Goal: Find specific page/section: Find specific page/section

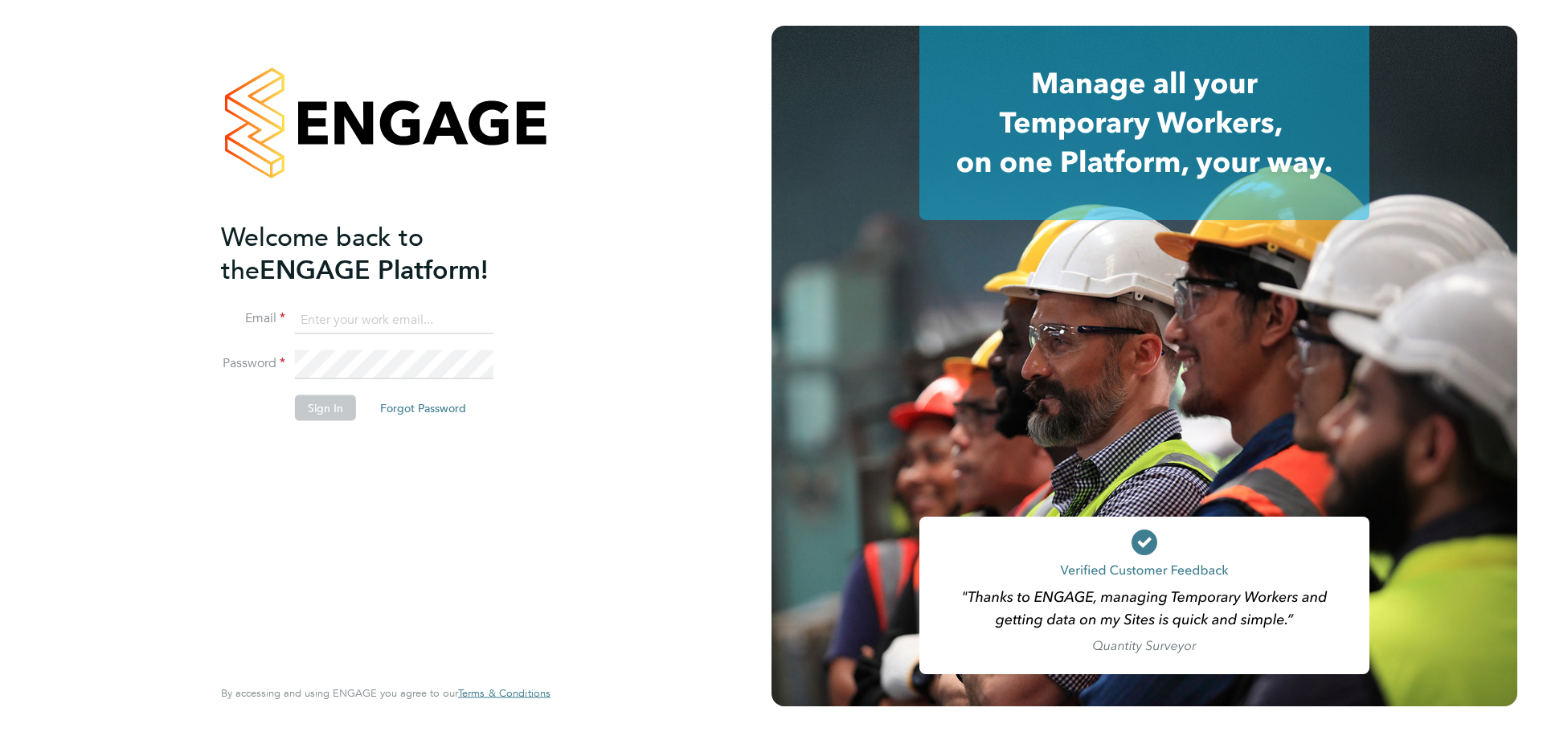
type input "jordan.williams@morganhunt.com"
click at [333, 403] on button "Sign In" at bounding box center [325, 408] width 61 height 26
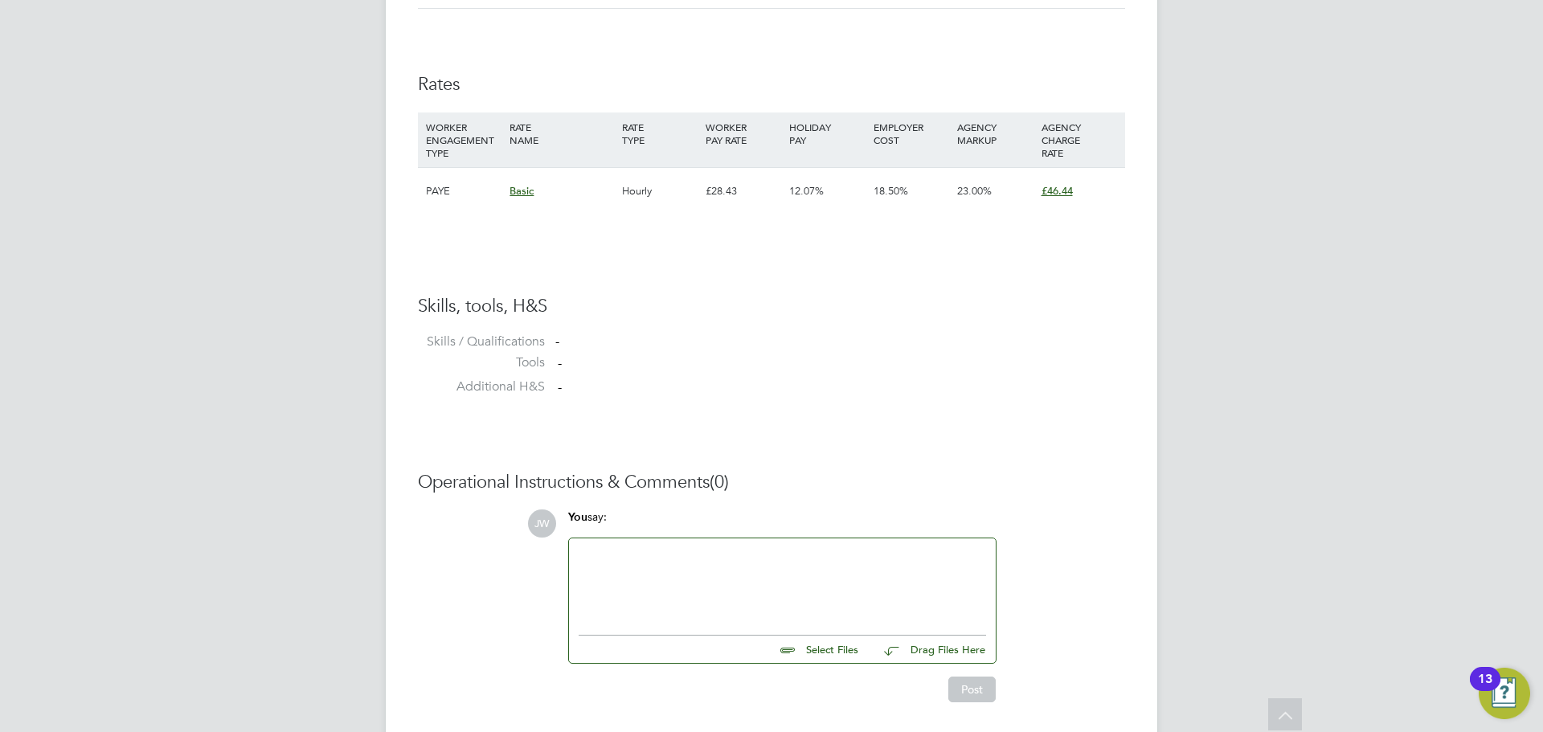
scroll to position [804, 0]
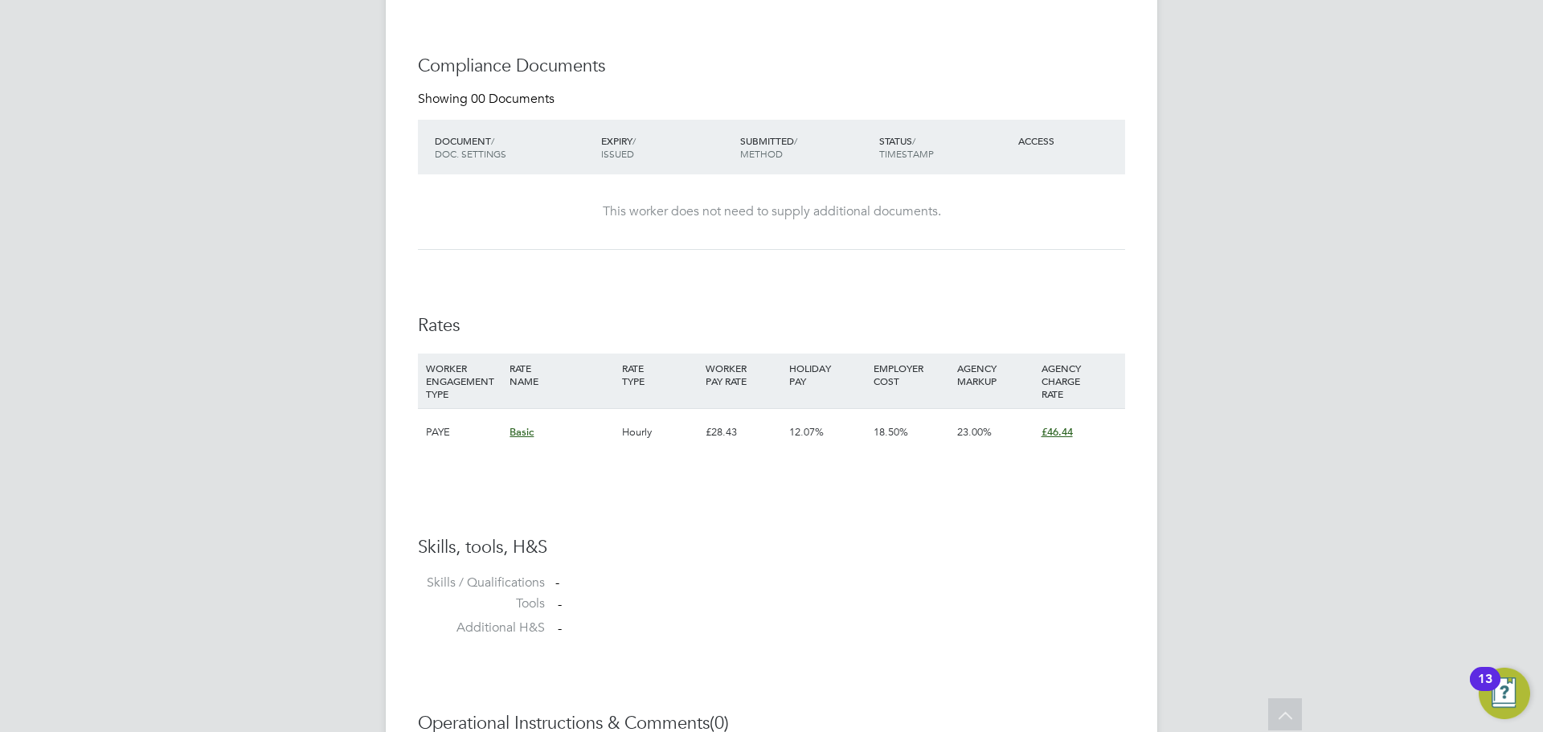
click at [1060, 436] on span "£46.44" at bounding box center [1056, 432] width 31 height 14
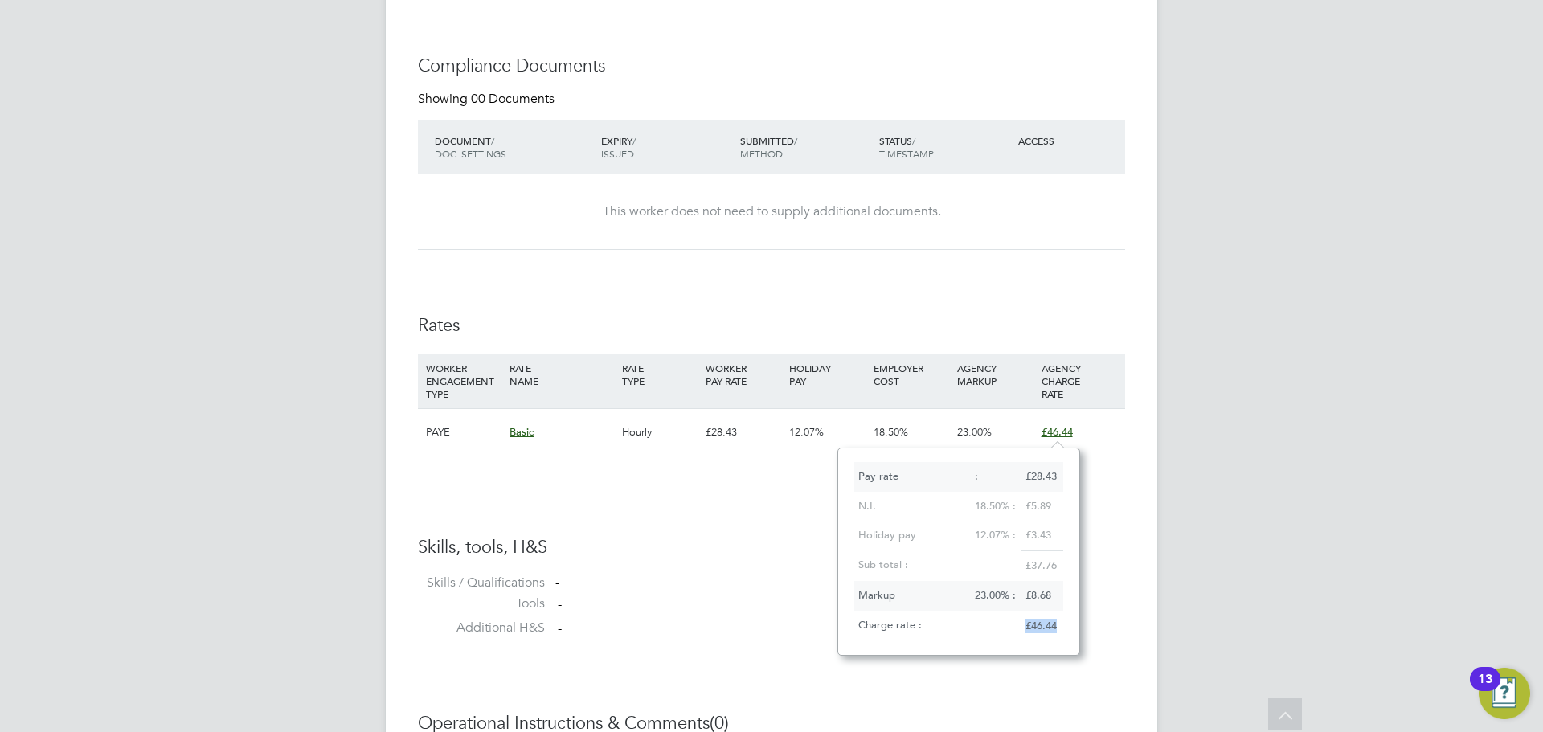
drag, startPoint x: 1024, startPoint y: 627, endPoint x: 1061, endPoint y: 625, distance: 36.2
click at [1061, 625] on div "£46.44" at bounding box center [1042, 626] width 42 height 31
drag, startPoint x: 1061, startPoint y: 625, endPoint x: 1022, endPoint y: 627, distance: 38.6
click at [1022, 627] on div "£46.44" at bounding box center [1042, 626] width 42 height 31
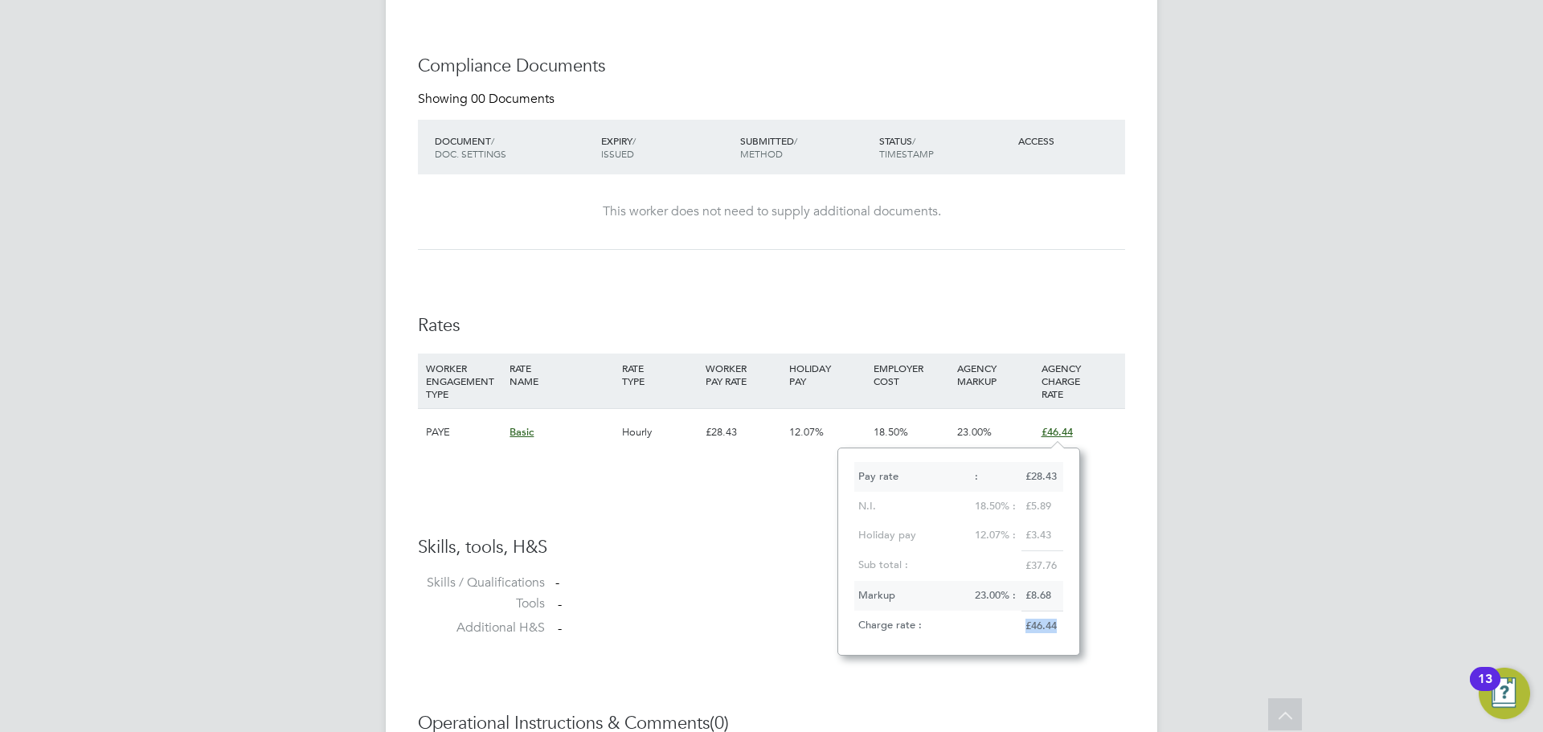
click at [1029, 625] on div "£46.44" at bounding box center [1042, 626] width 42 height 31
click at [1127, 456] on div "Placement Details Unfollow JM Jason Mitchell m: 07956861520 Placement ID WS2969…" at bounding box center [771, 120] width 771 height 1758
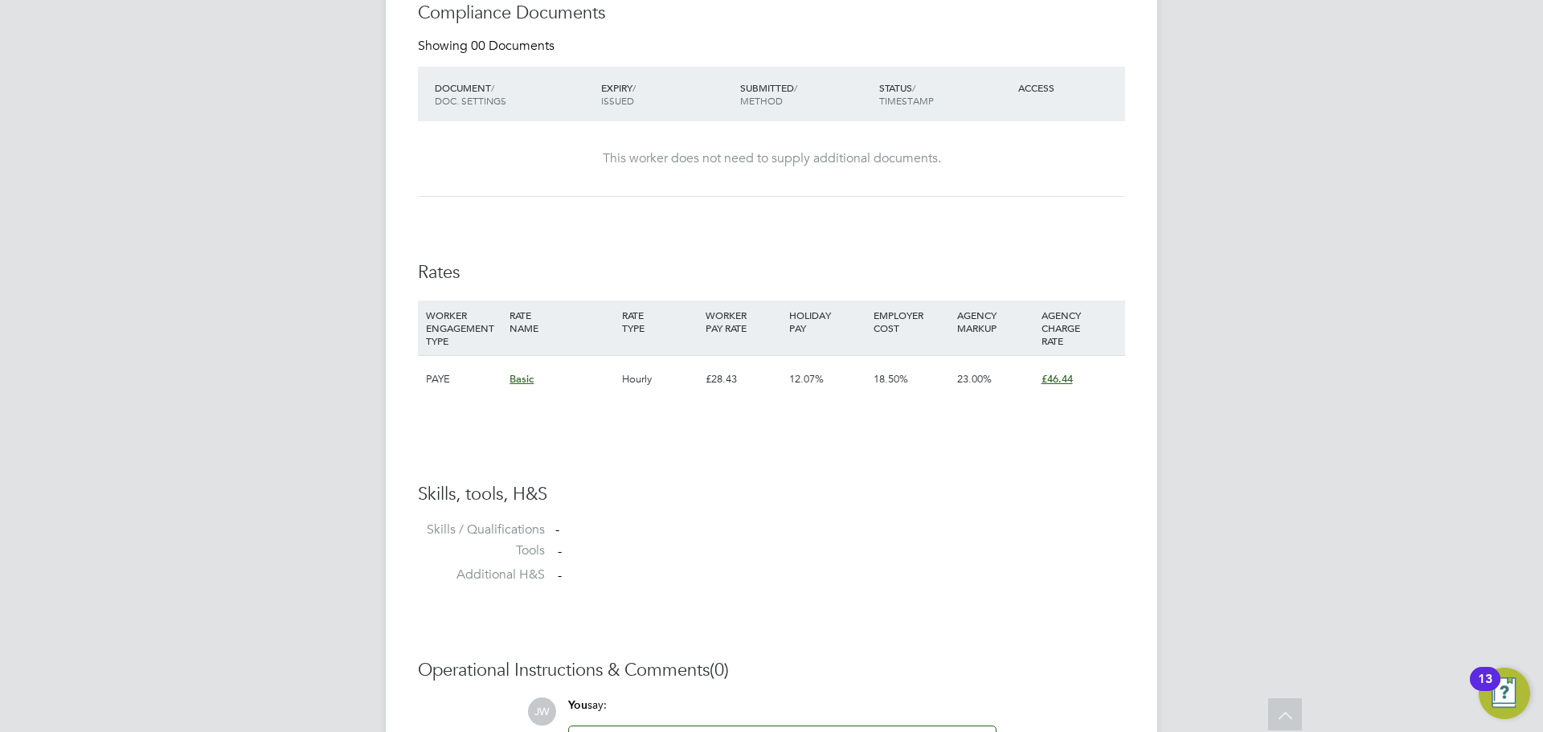
click at [1061, 383] on span "£46.44" at bounding box center [1056, 379] width 31 height 14
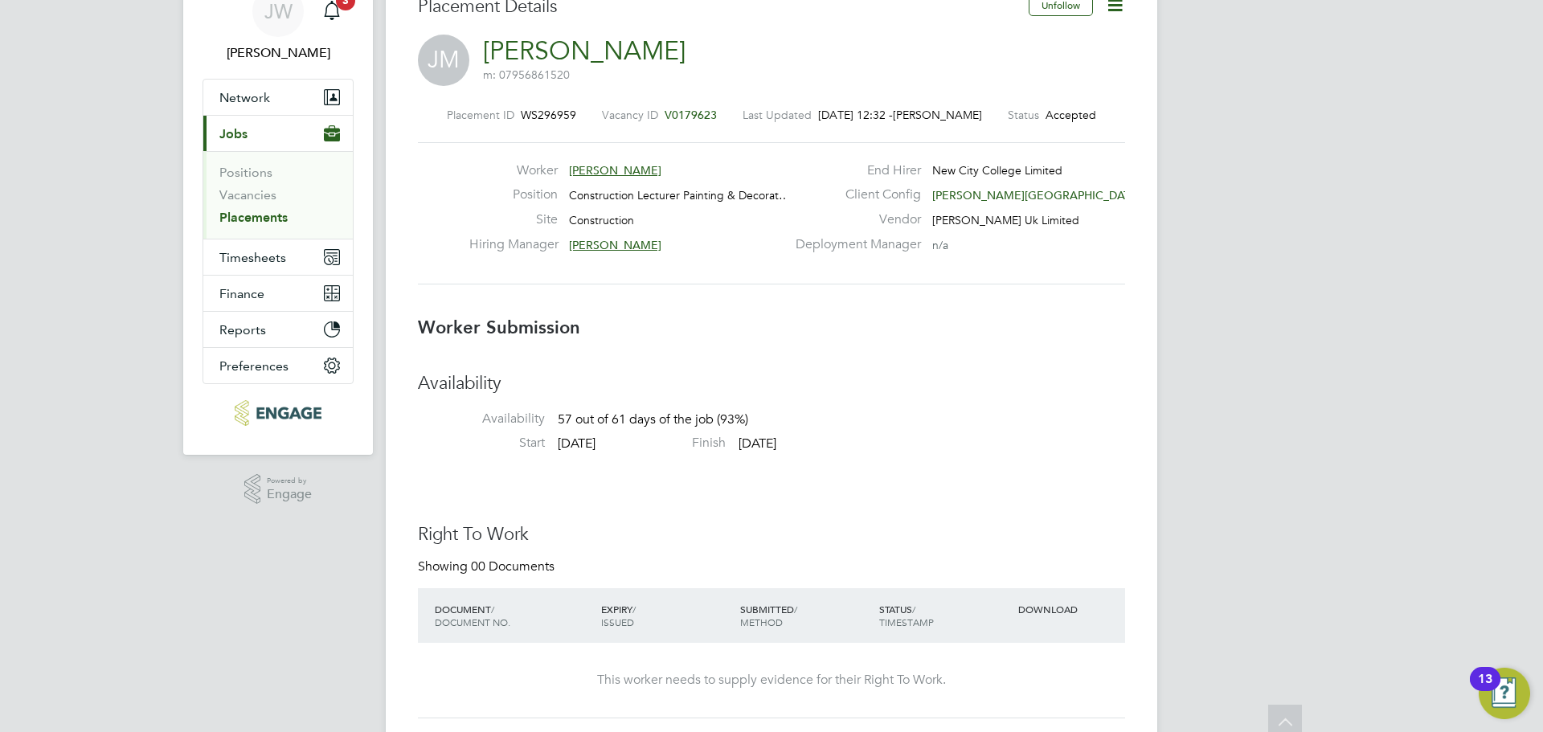
scroll to position [0, 0]
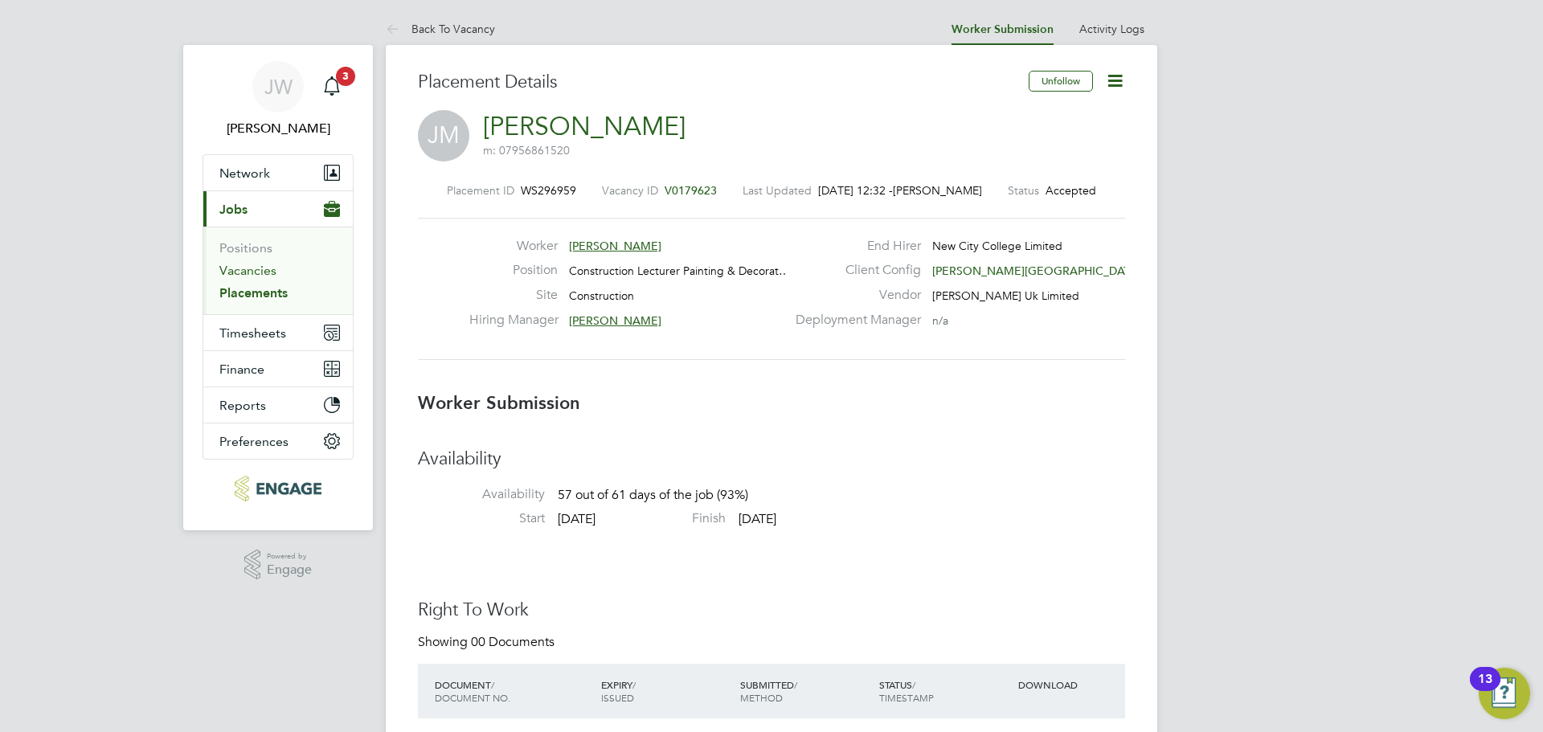
click at [264, 272] on link "Vacancies" at bounding box center [247, 270] width 57 height 15
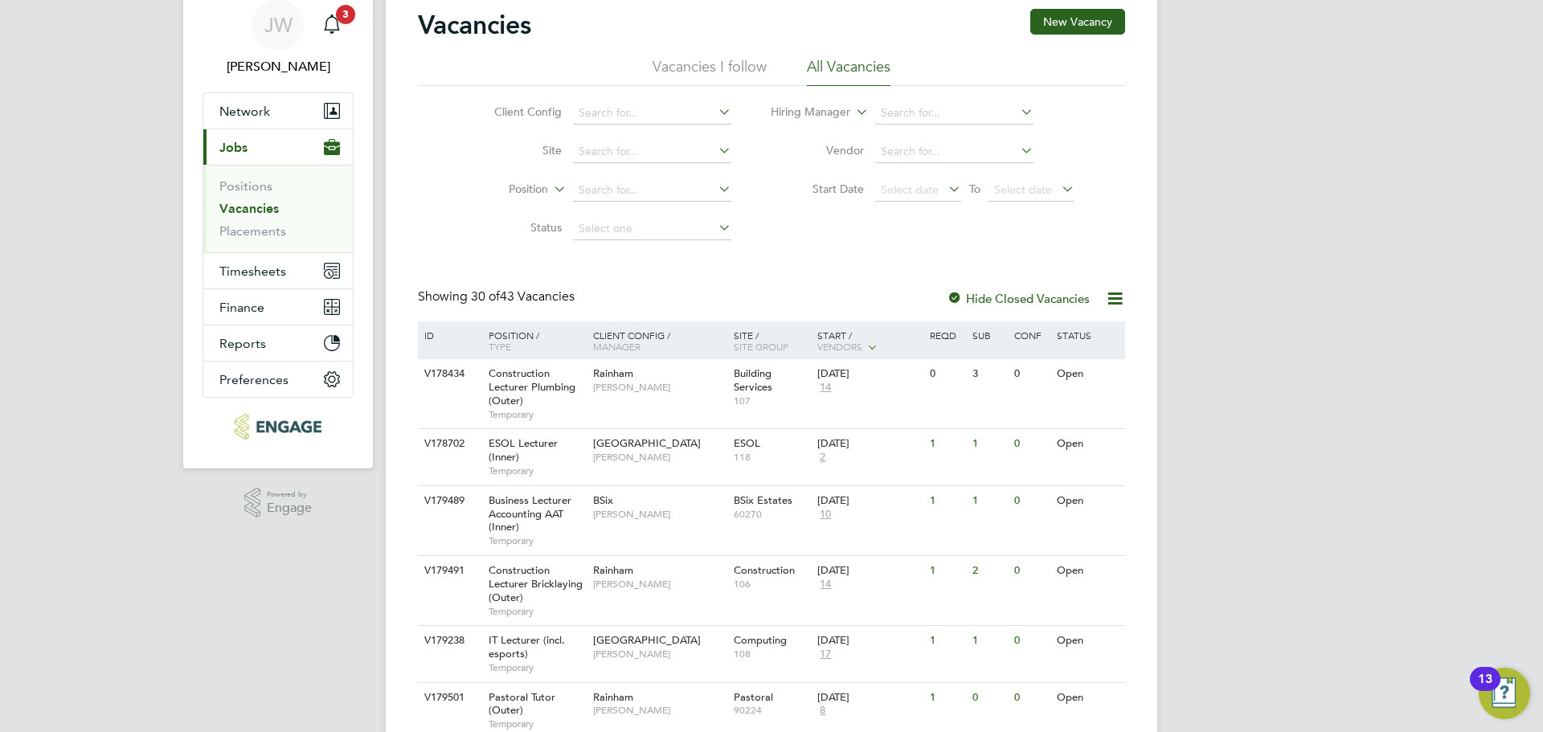
scroll to position [161, 0]
